Goal: Find contact information: Find contact information

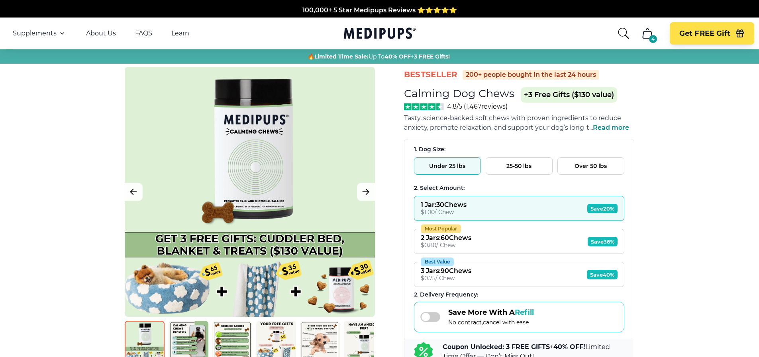
click at [645, 34] on icon "cart" at bounding box center [647, 33] width 13 height 13
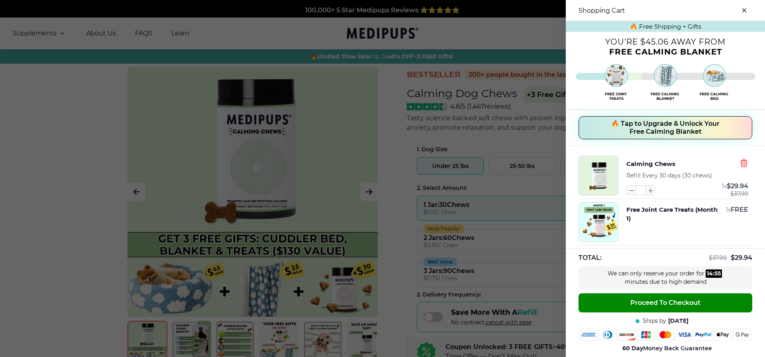
click at [740, 161] on icon "button" at bounding box center [744, 163] width 9 height 9
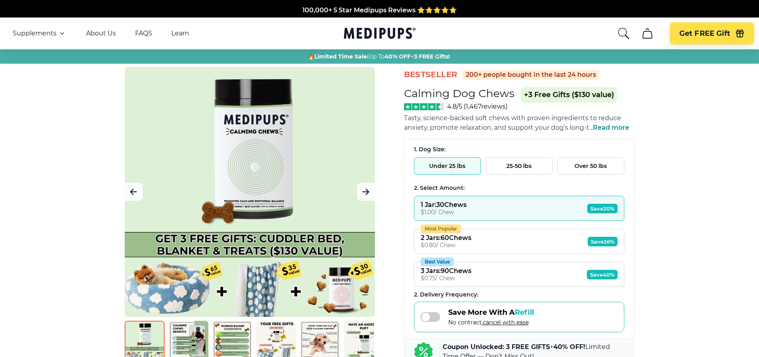
click at [648, 36] on icon "cart" at bounding box center [647, 33] width 13 height 13
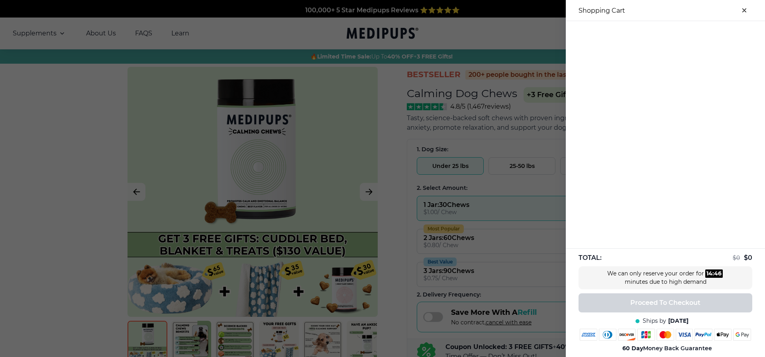
click at [739, 5] on button "close-cart" at bounding box center [744, 10] width 16 height 16
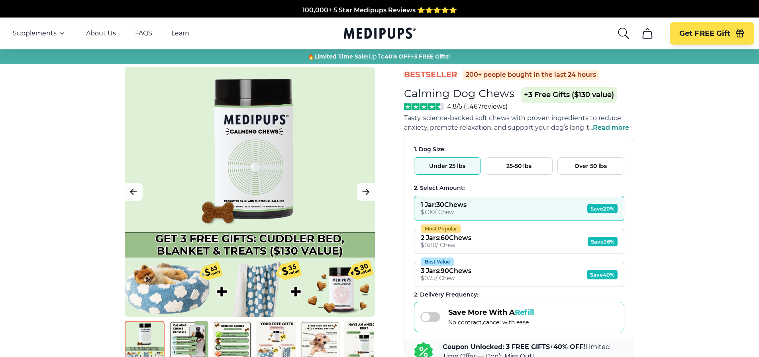
click at [99, 33] on link "About Us" at bounding box center [101, 33] width 30 height 8
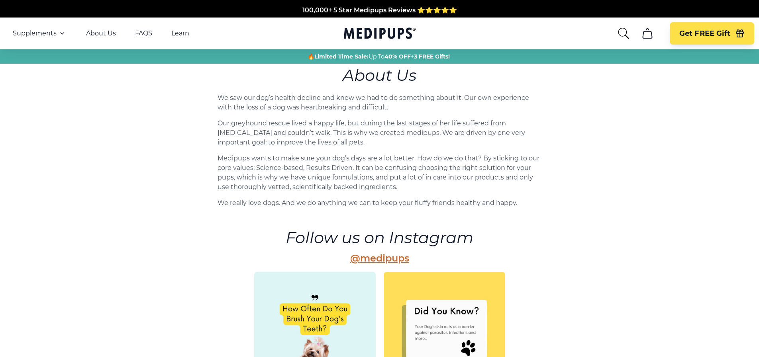
click at [138, 32] on link "FAQS" at bounding box center [143, 33] width 17 height 8
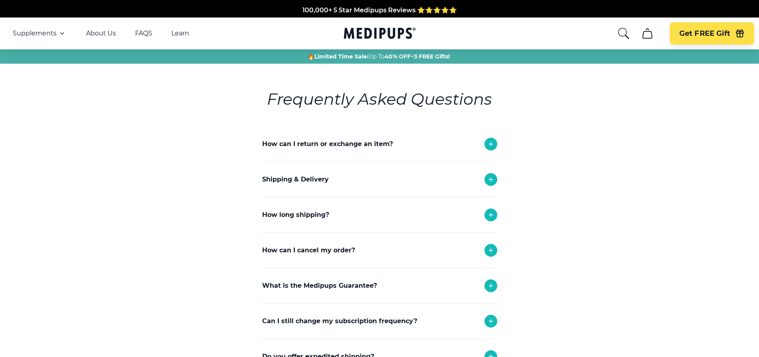
click at [488, 249] on icon at bounding box center [491, 251] width 10 height 10
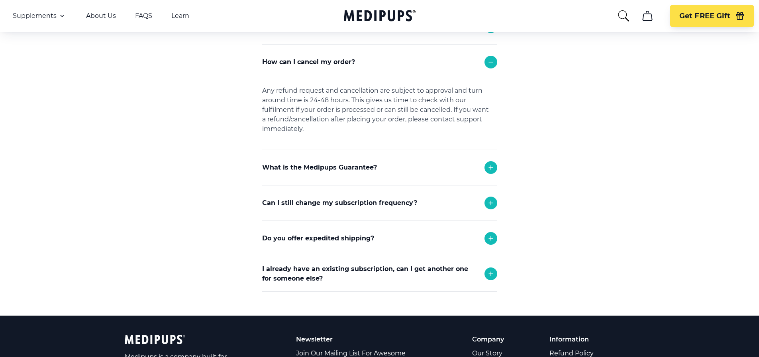
scroll to position [199, 0]
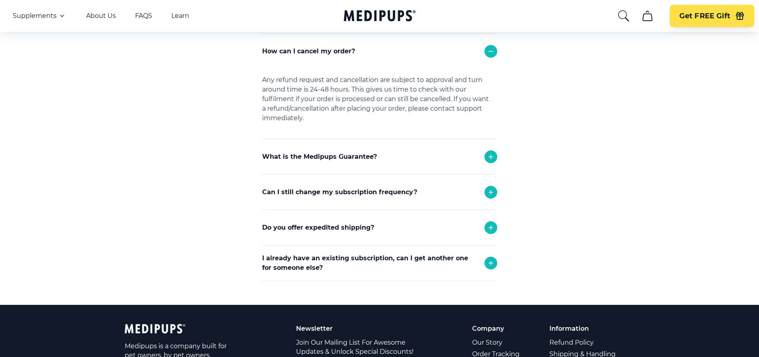
click at [488, 188] on icon at bounding box center [491, 193] width 10 height 10
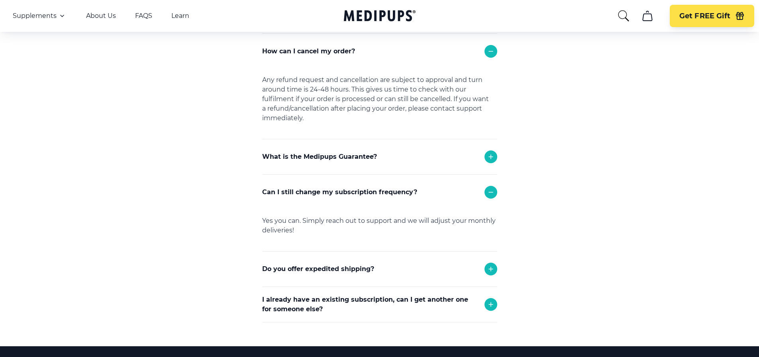
click at [620, 14] on icon "search" at bounding box center [623, 16] width 13 height 13
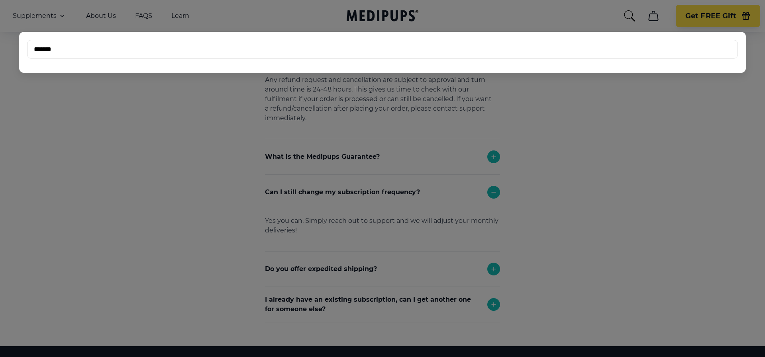
type input "*******"
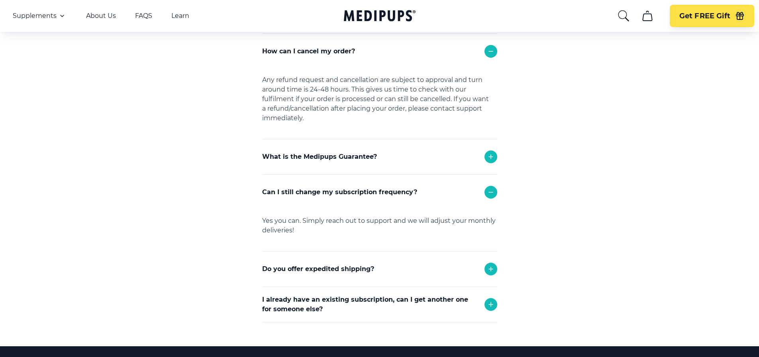
click at [623, 15] on icon "search" at bounding box center [623, 16] width 13 height 13
click at [646, 17] on icon "cart" at bounding box center [647, 16] width 13 height 13
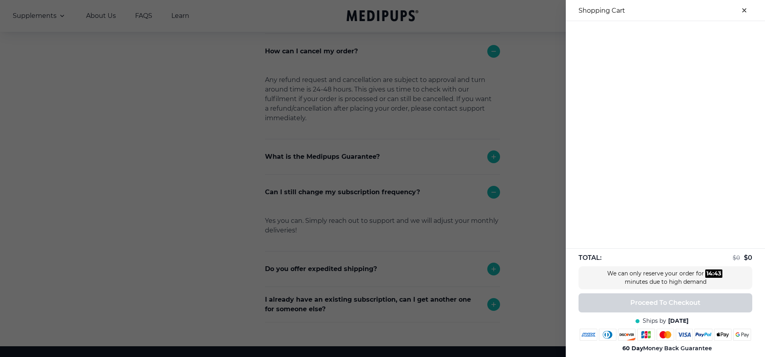
click at [739, 7] on button "close-cart" at bounding box center [744, 10] width 16 height 16
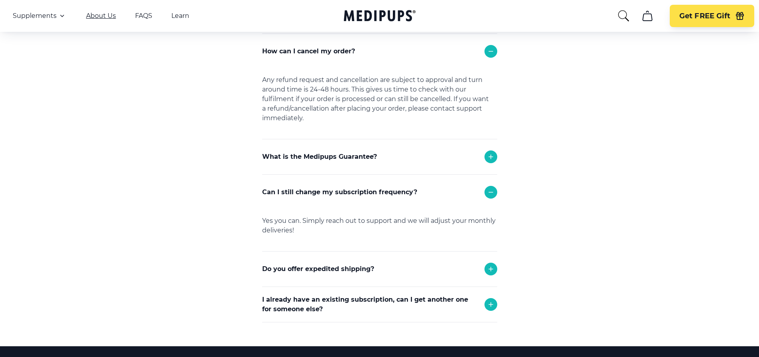
click at [91, 16] on link "About Us" at bounding box center [101, 16] width 30 height 8
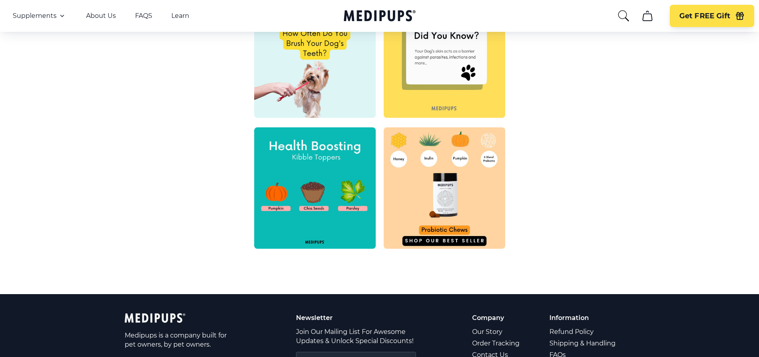
scroll to position [279, 0]
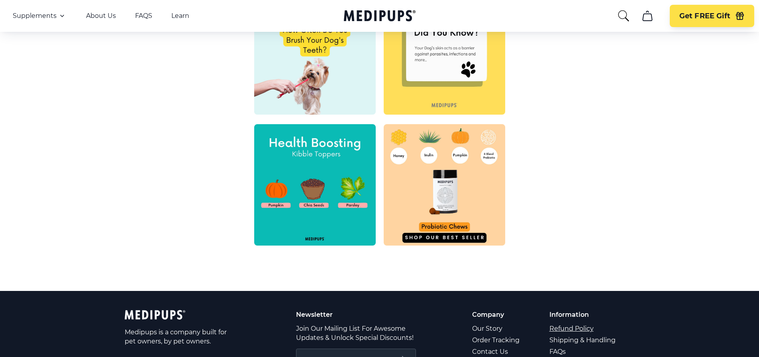
click at [558, 329] on link "Refund Policy" at bounding box center [583, 329] width 67 height 12
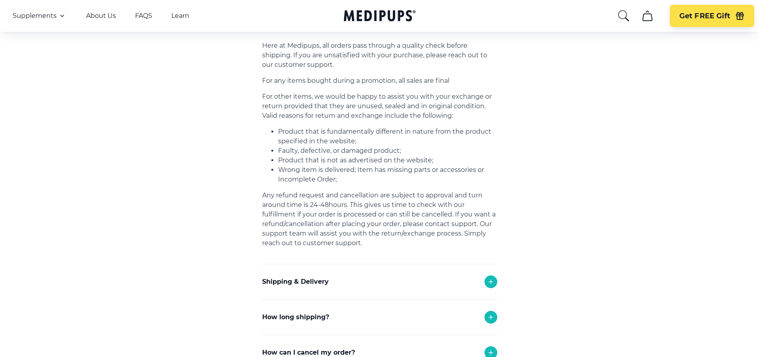
scroll to position [127, 0]
click at [491, 281] on icon at bounding box center [491, 283] width 4 height 4
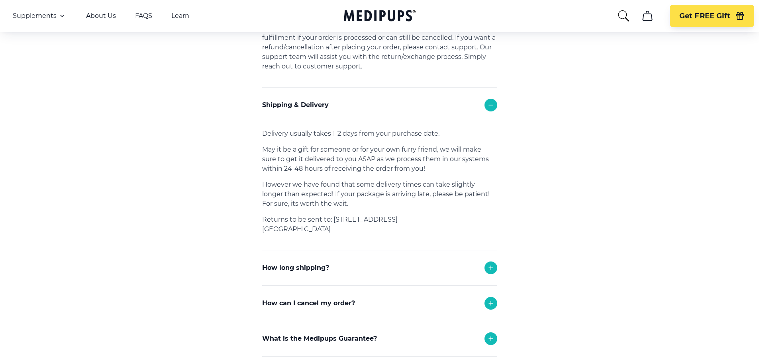
scroll to position [326, 0]
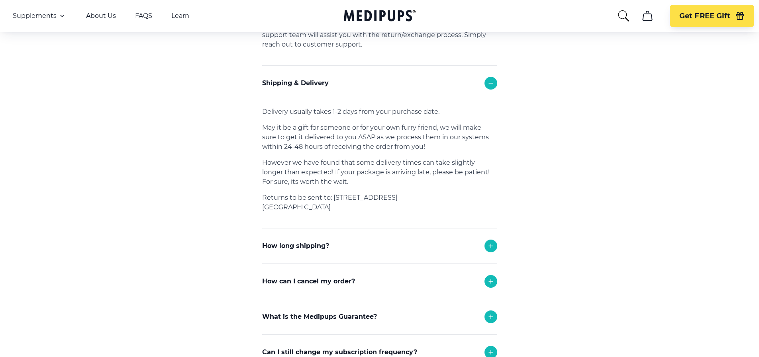
click at [489, 280] on icon at bounding box center [491, 282] width 10 height 10
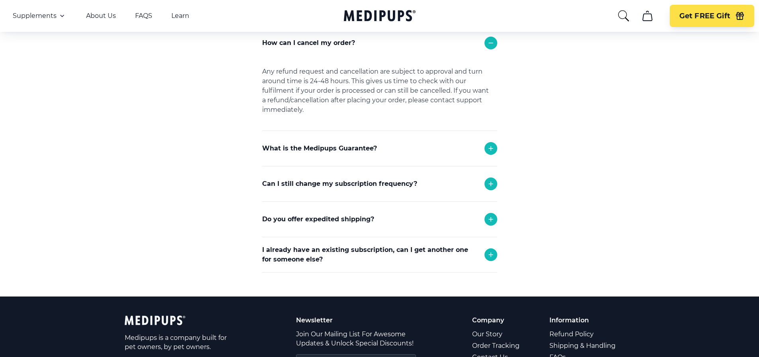
scroll to position [605, 0]
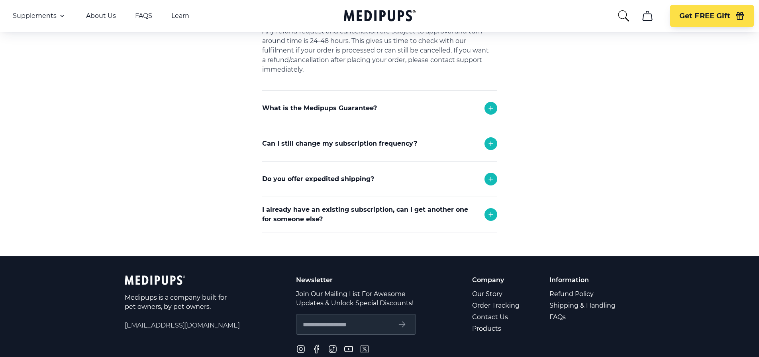
click at [490, 144] on icon at bounding box center [491, 144] width 4 height 4
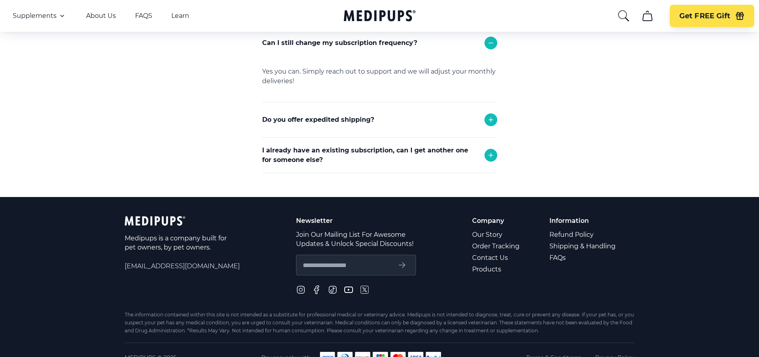
scroll to position [721, 0]
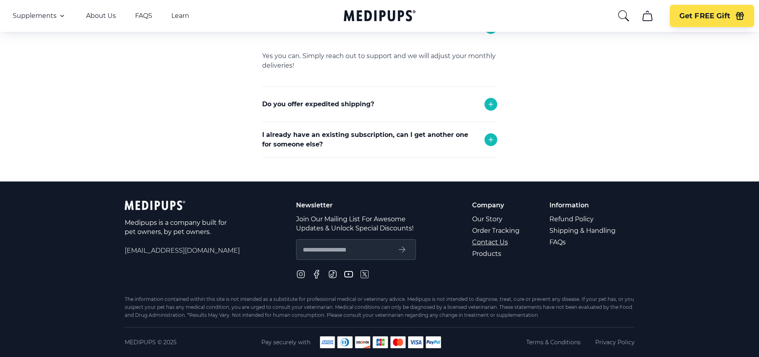
click at [480, 242] on link "Contact Us" at bounding box center [496, 243] width 49 height 12
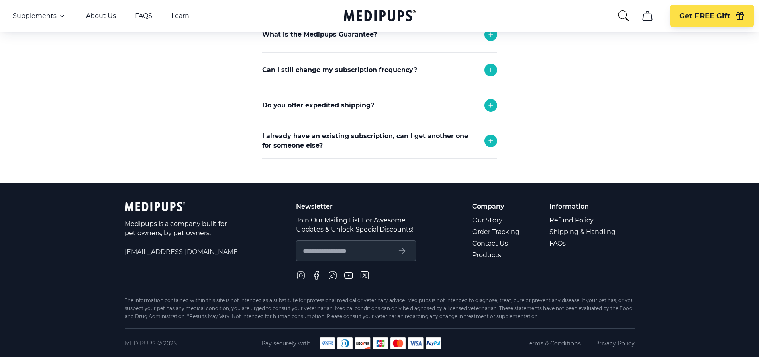
scroll to position [292, 0]
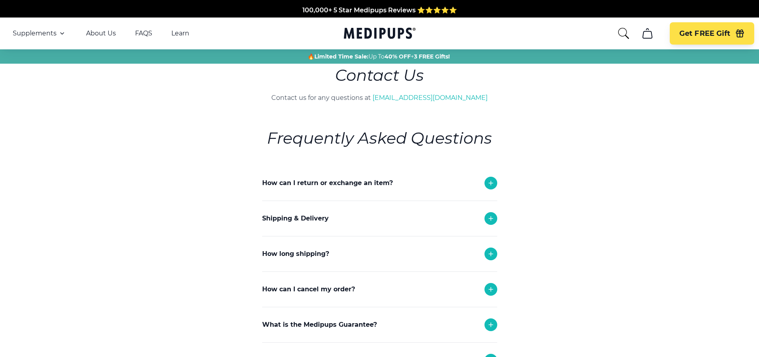
click at [493, 286] on icon at bounding box center [491, 290] width 10 height 10
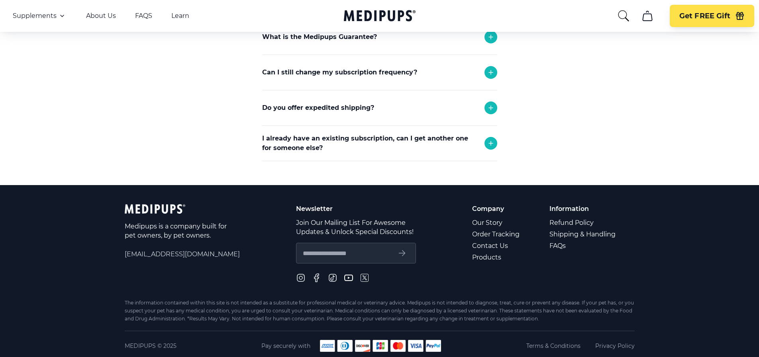
scroll to position [359, 0]
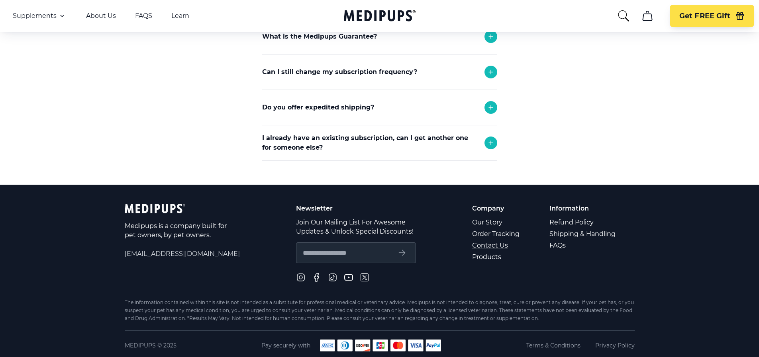
click at [499, 243] on link "Contact Us" at bounding box center [496, 246] width 49 height 12
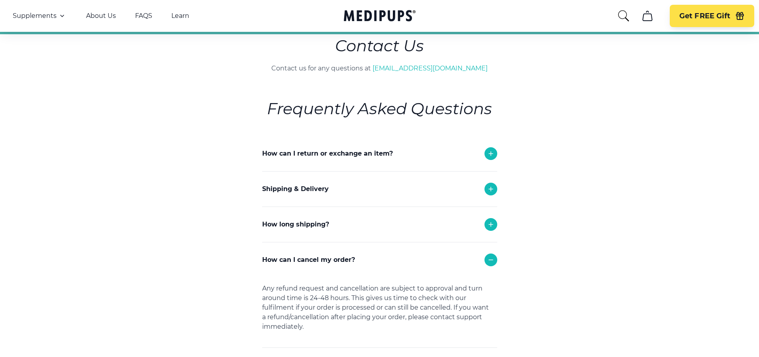
scroll to position [0, 0]
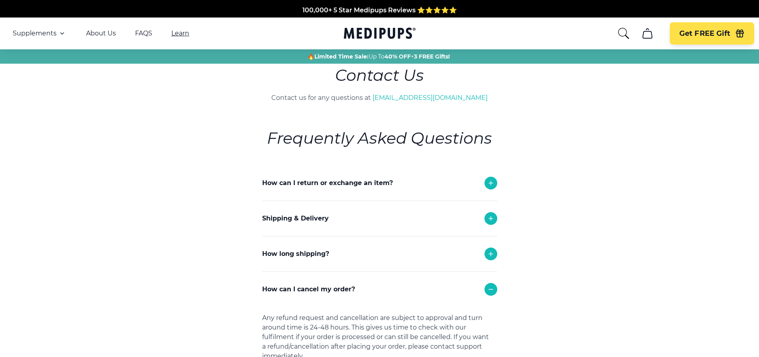
click at [175, 32] on link "Learn" at bounding box center [180, 33] width 18 height 8
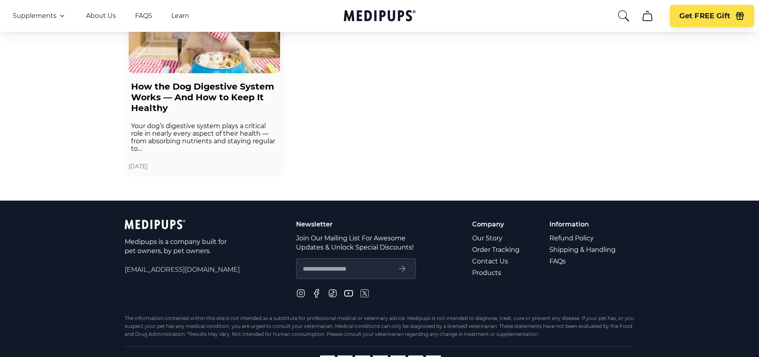
scroll to position [1357, 0]
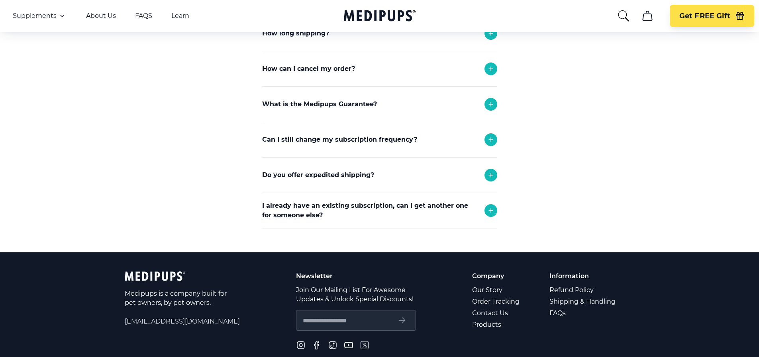
scroll to position [239, 0]
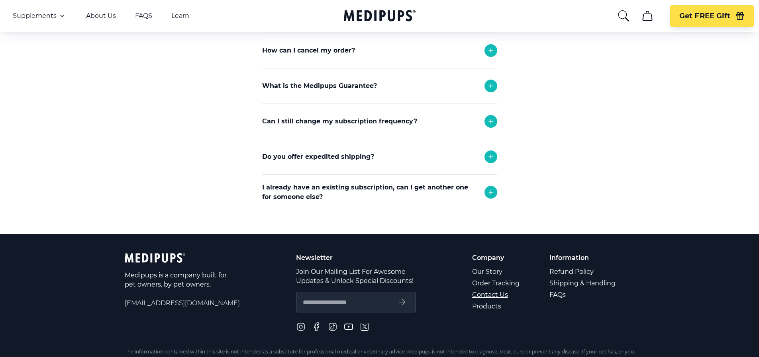
click at [497, 294] on link "Contact Us" at bounding box center [496, 295] width 49 height 12
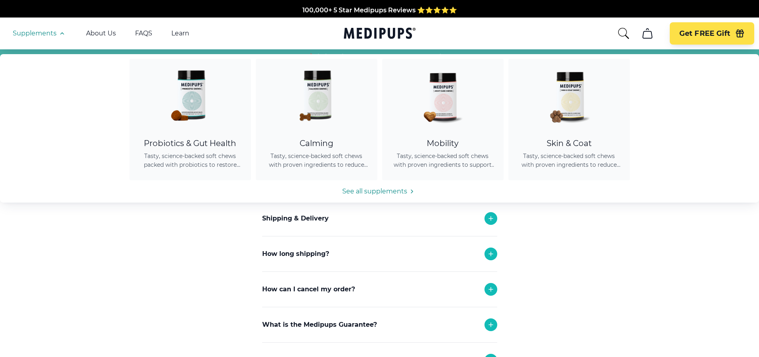
click at [621, 33] on icon "search" at bounding box center [623, 33] width 13 height 13
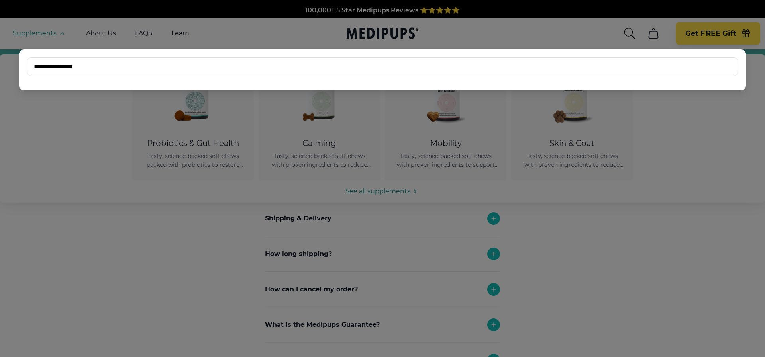
type input "**********"
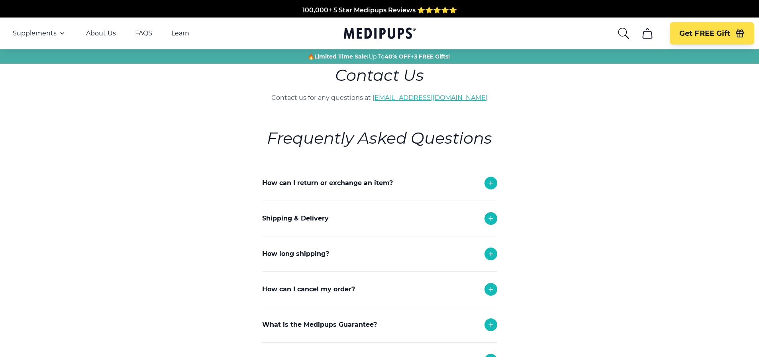
click at [402, 98] on link "[EMAIL_ADDRESS][DOMAIN_NAME]" at bounding box center [430, 98] width 115 height 8
click at [423, 96] on link "[EMAIL_ADDRESS][DOMAIN_NAME]" at bounding box center [430, 98] width 115 height 8
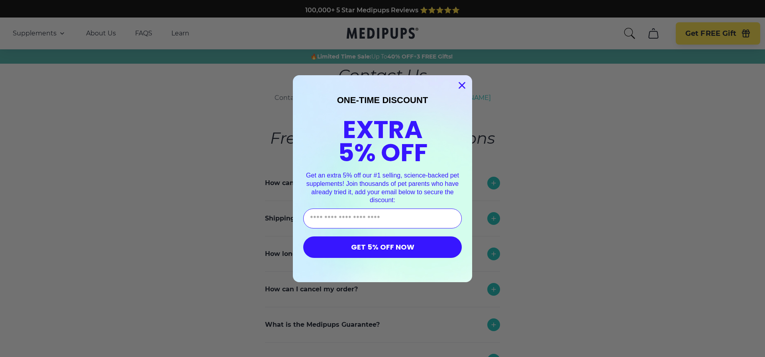
click at [460, 82] on circle "Close dialog" at bounding box center [461, 85] width 13 height 13
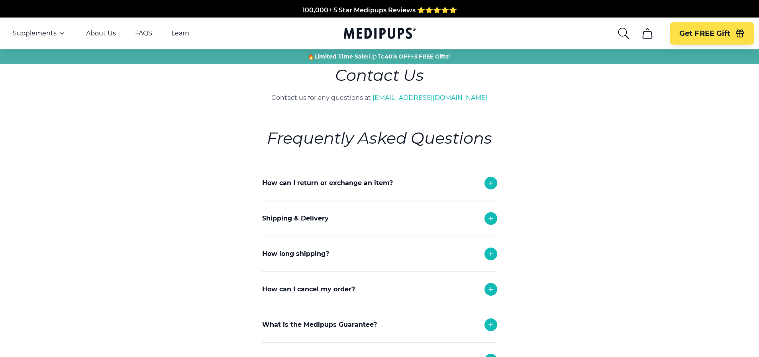
click at [645, 35] on icon "cart" at bounding box center [647, 33] width 13 height 13
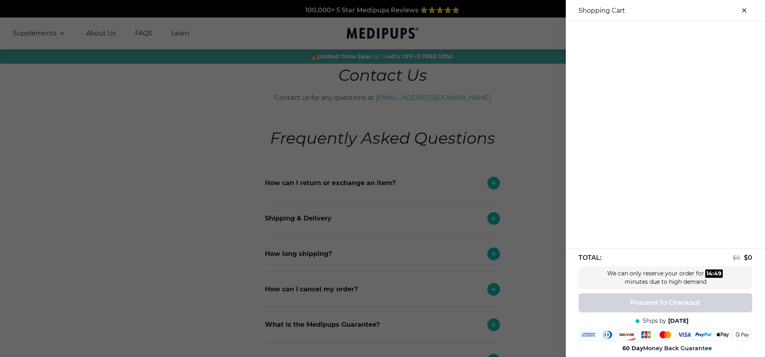
click at [742, 10] on icon "close-cart" at bounding box center [744, 10] width 4 height 4
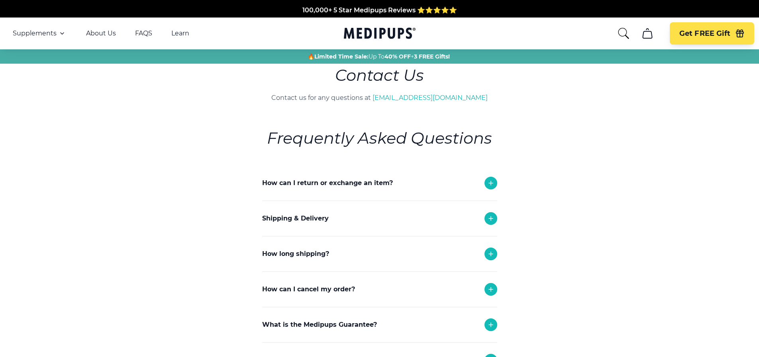
click at [490, 288] on icon at bounding box center [491, 290] width 10 height 10
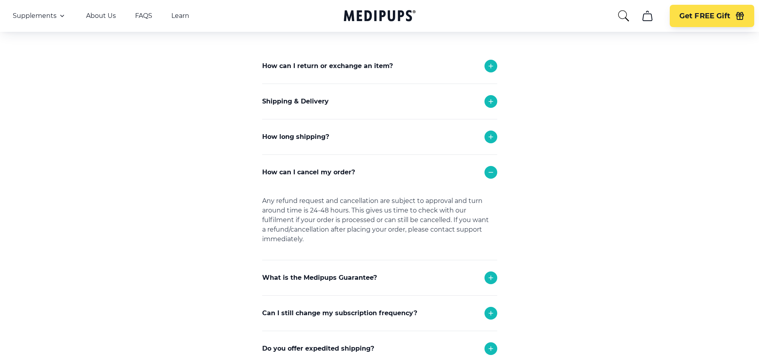
scroll to position [120, 0]
